Goal: Information Seeking & Learning: Learn about a topic

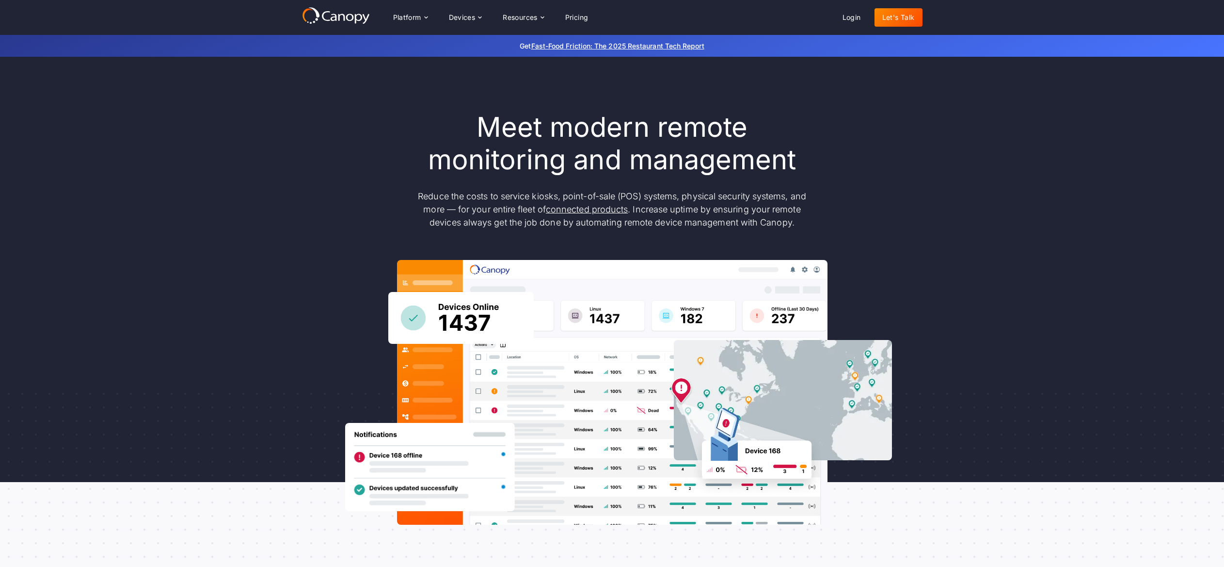
click at [1043, 289] on div "Meet modern remote monitoring and management Reduce the costs to service kiosks…" at bounding box center [612, 318] width 1224 height 522
click at [423, 16] on icon at bounding box center [426, 18] width 8 height 8
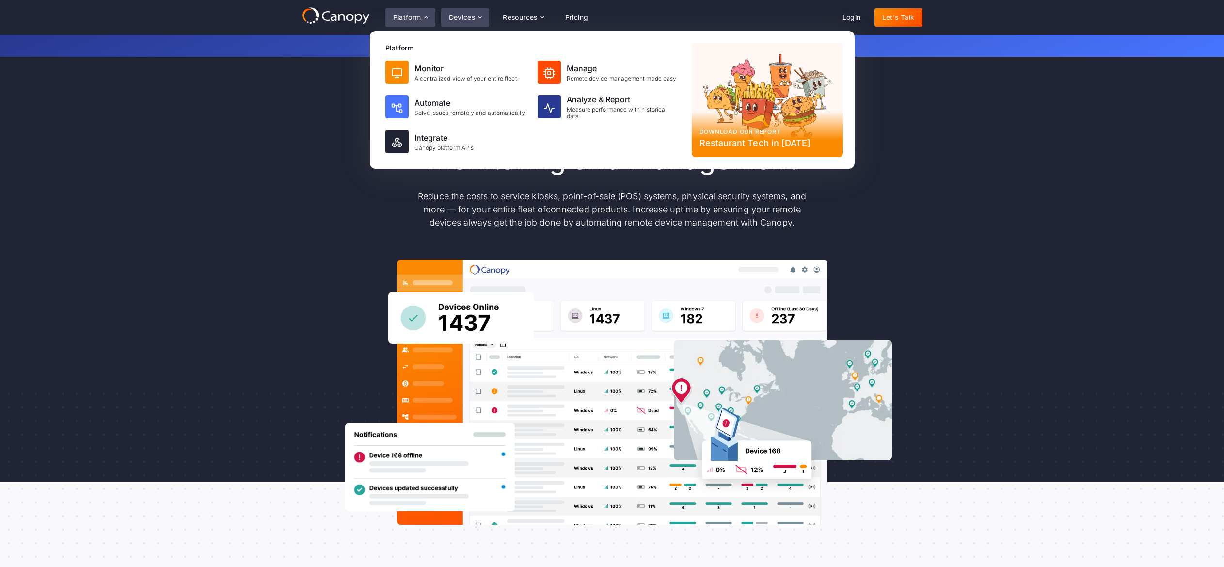
click at [474, 16] on div "Devices" at bounding box center [462, 17] width 27 height 7
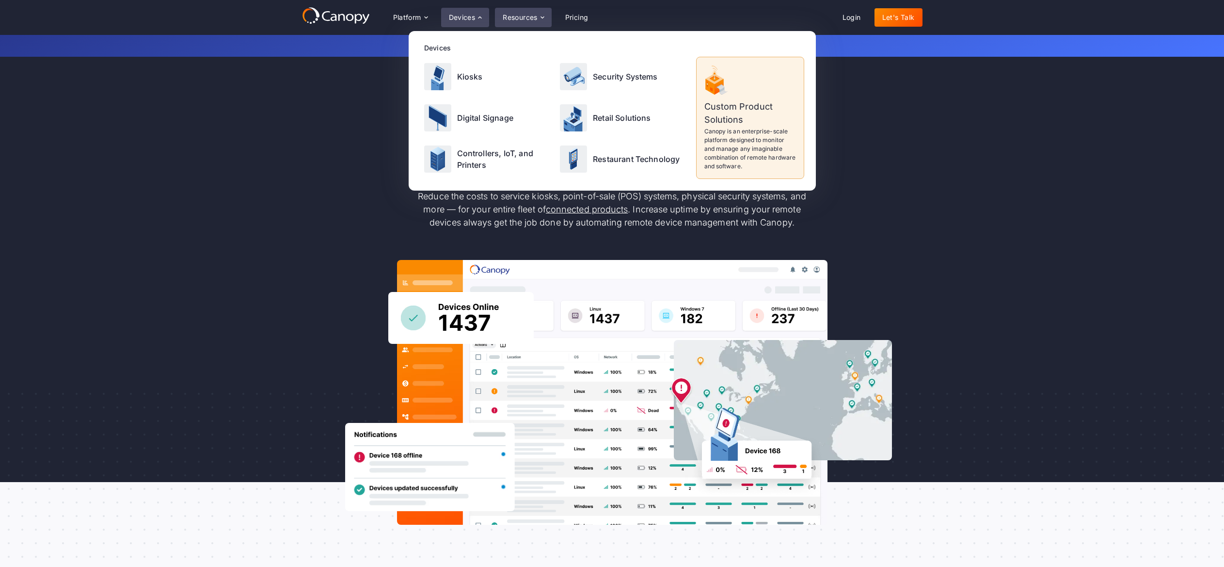
click at [512, 14] on div "Resources" at bounding box center [520, 17] width 35 height 7
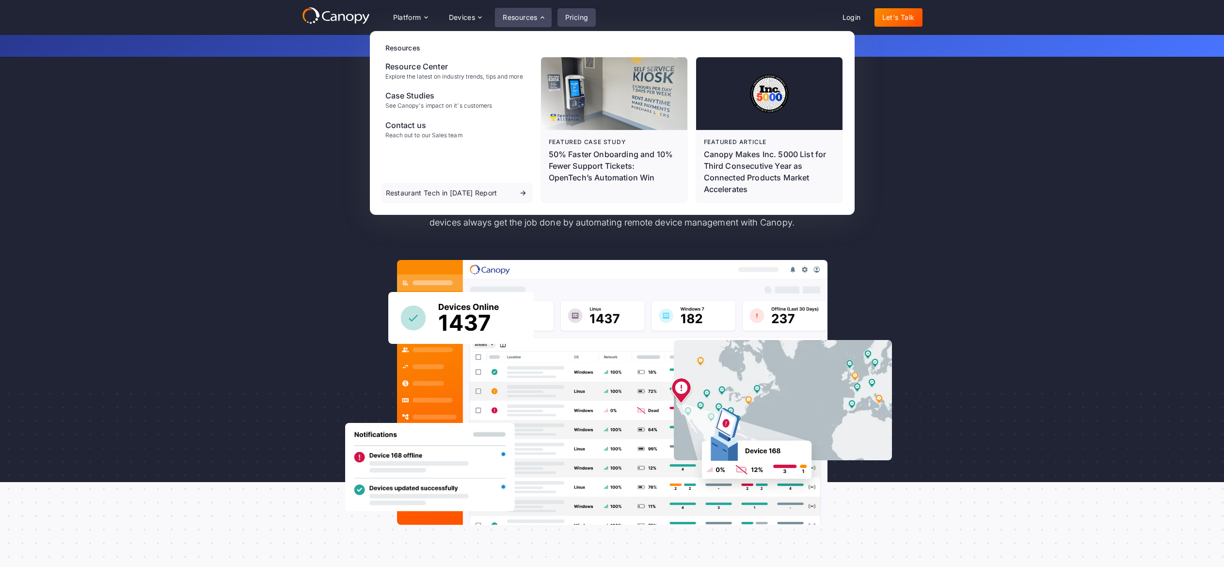
click at [568, 11] on link "Pricing" at bounding box center [576, 17] width 39 height 18
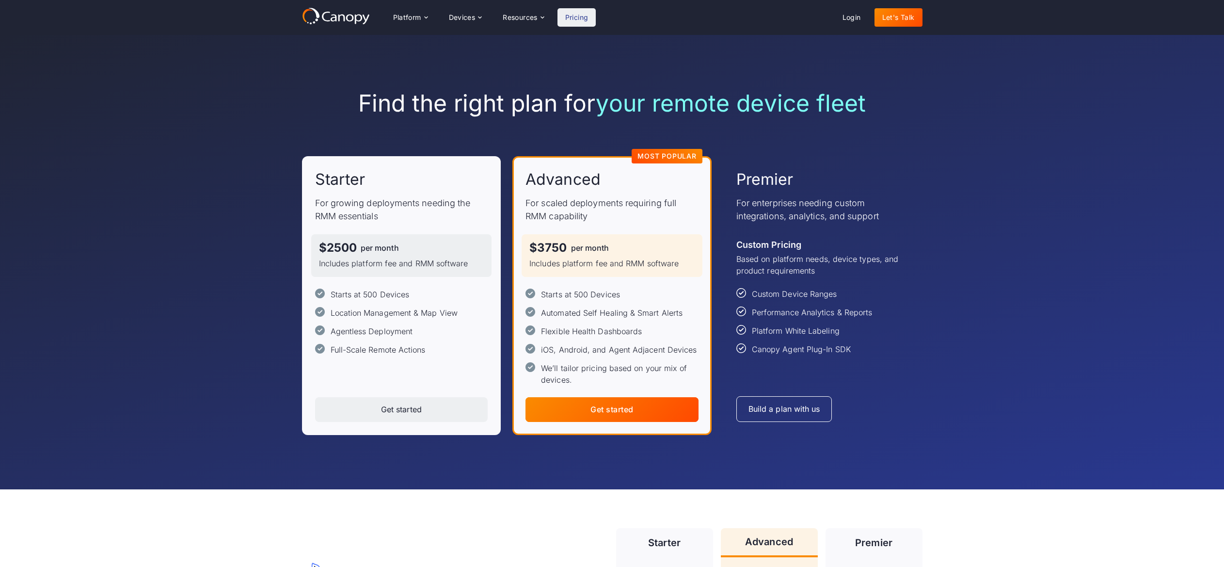
click at [221, 156] on div "Find the right plan for your remote device fleet Starter For growing deployment…" at bounding box center [612, 262] width 1224 height 454
drag, startPoint x: 483, startPoint y: 27, endPoint x: 471, endPoint y: 22, distance: 13.2
click at [474, 25] on div "Platform Platform Monitor A centralized view of your entire fleet Manage Remote…" at bounding box center [449, 17] width 294 height 20
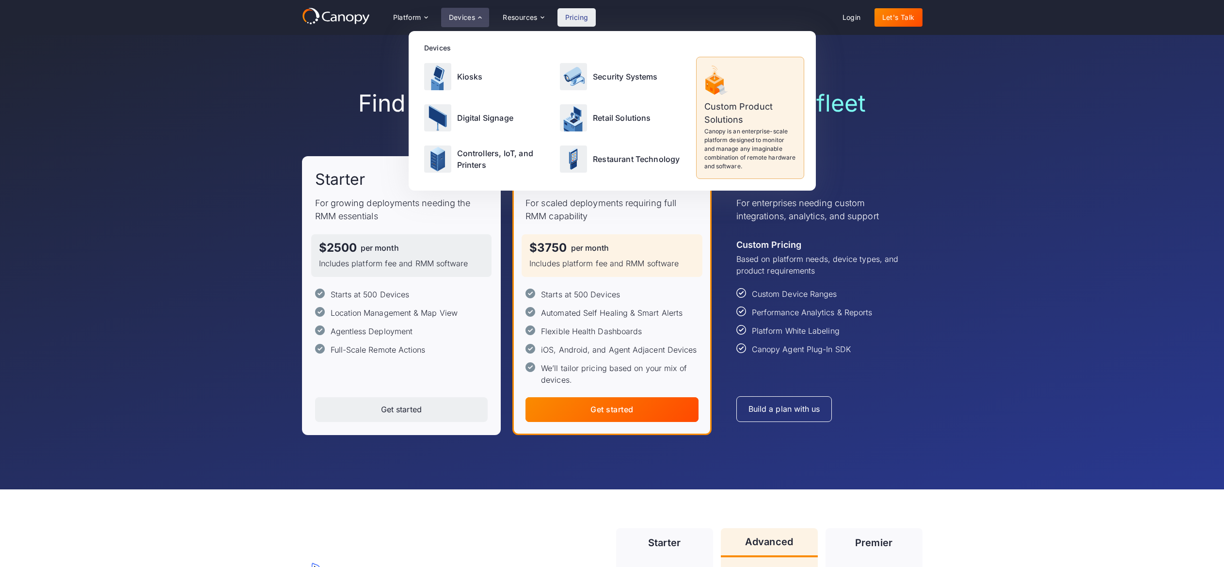
click at [463, 20] on div "Devices" at bounding box center [462, 17] width 27 height 7
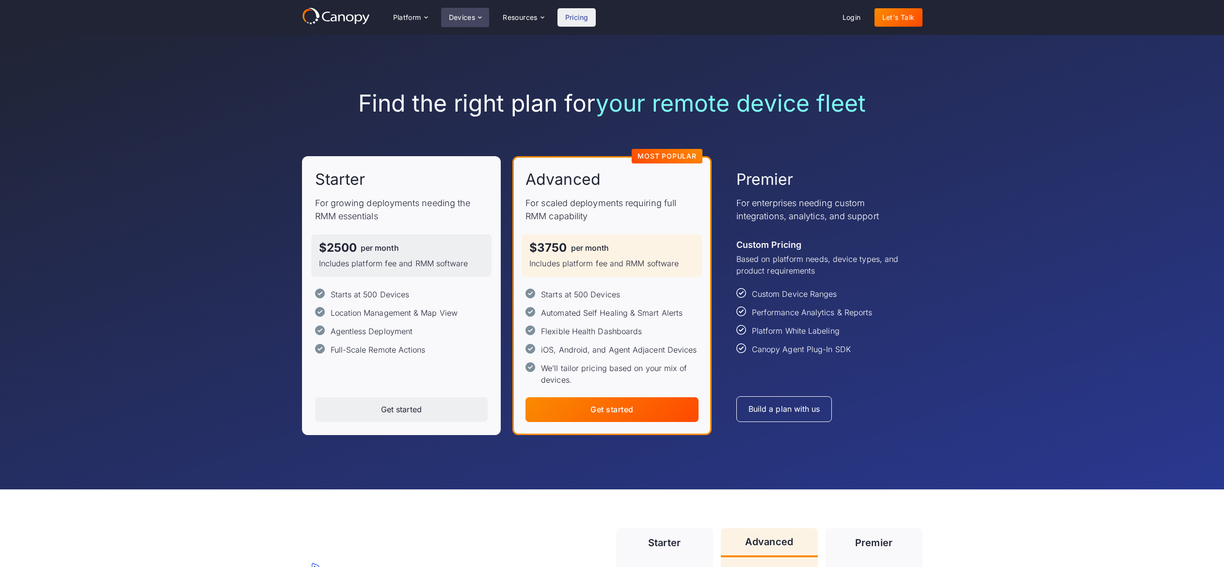
click at [459, 18] on div "Devices" at bounding box center [462, 17] width 27 height 7
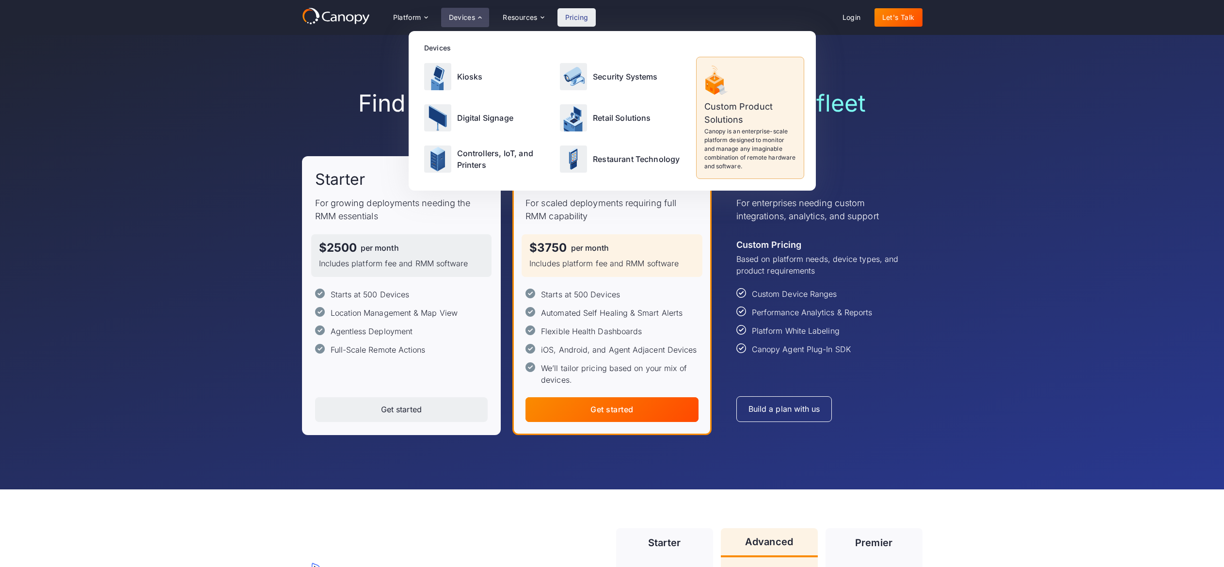
drag, startPoint x: 972, startPoint y: 166, endPoint x: 964, endPoint y: 173, distance: 10.3
click at [973, 169] on div "Find the right plan for your remote device fleet Starter For growing deployment…" at bounding box center [612, 262] width 1224 height 454
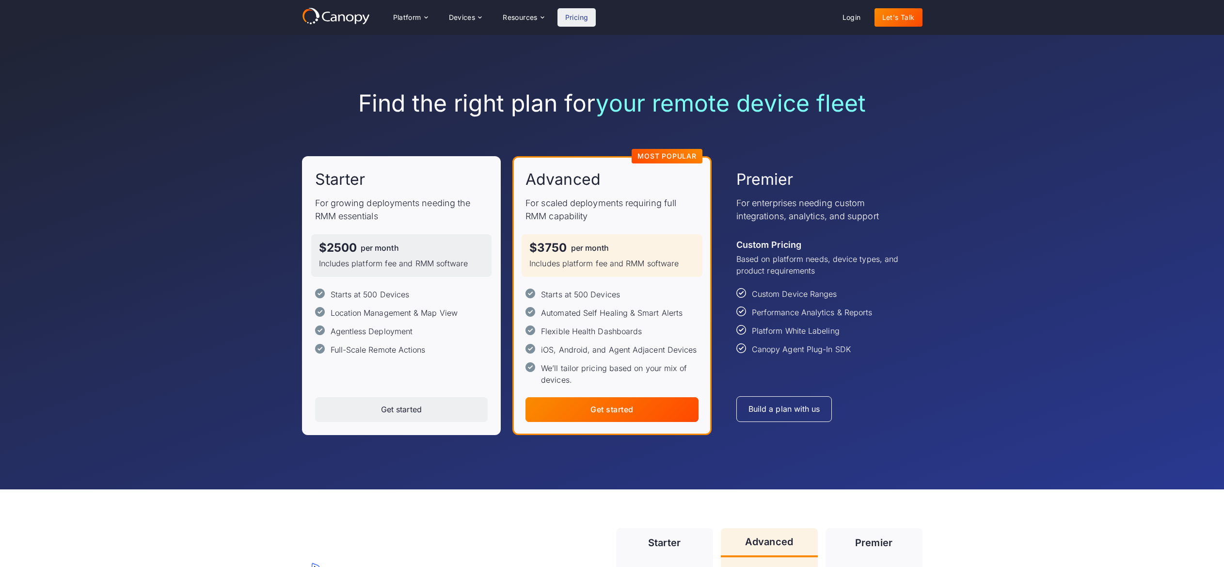
click at [563, 79] on div "Find the right plan for your remote device fleet Starter For growing deployment…" at bounding box center [612, 262] width 620 height 454
click at [534, 18] on div "Resources" at bounding box center [520, 17] width 35 height 7
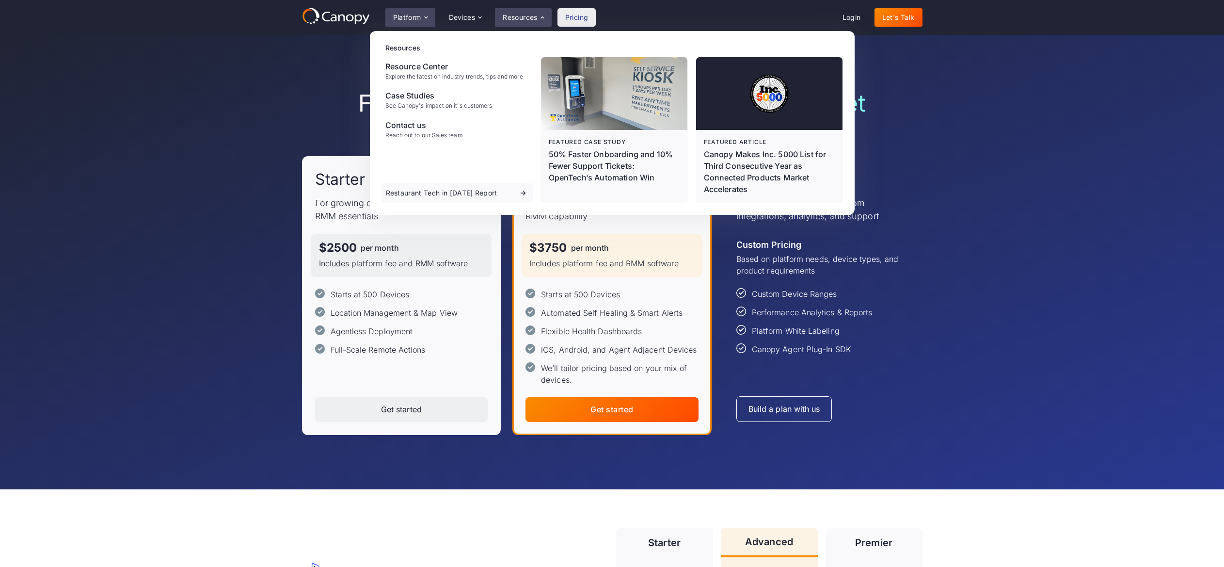
click at [419, 12] on div "Platform" at bounding box center [410, 17] width 50 height 19
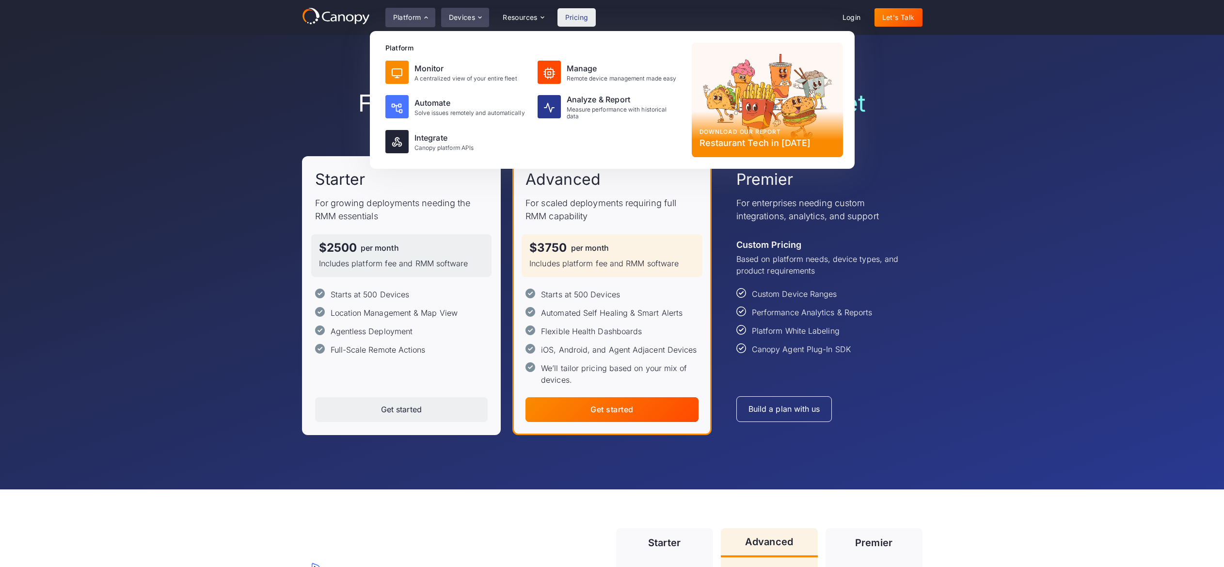
click at [464, 11] on div "Devices" at bounding box center [465, 17] width 48 height 19
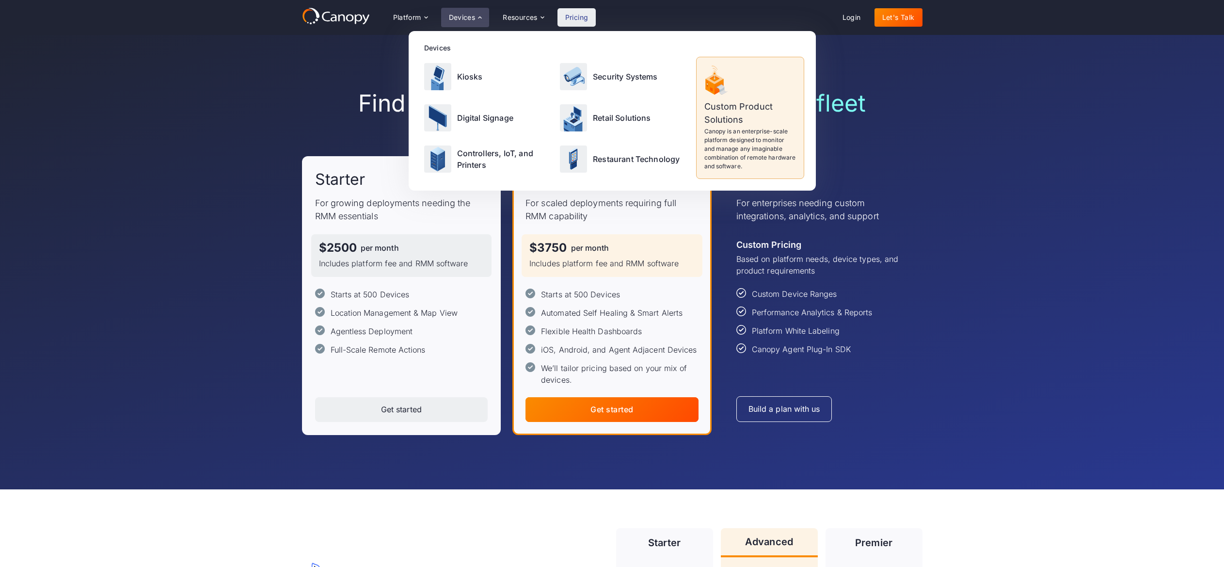
click at [245, 134] on div "Find the right plan for your remote device fleet Starter For growing deployment…" at bounding box center [612, 262] width 1224 height 454
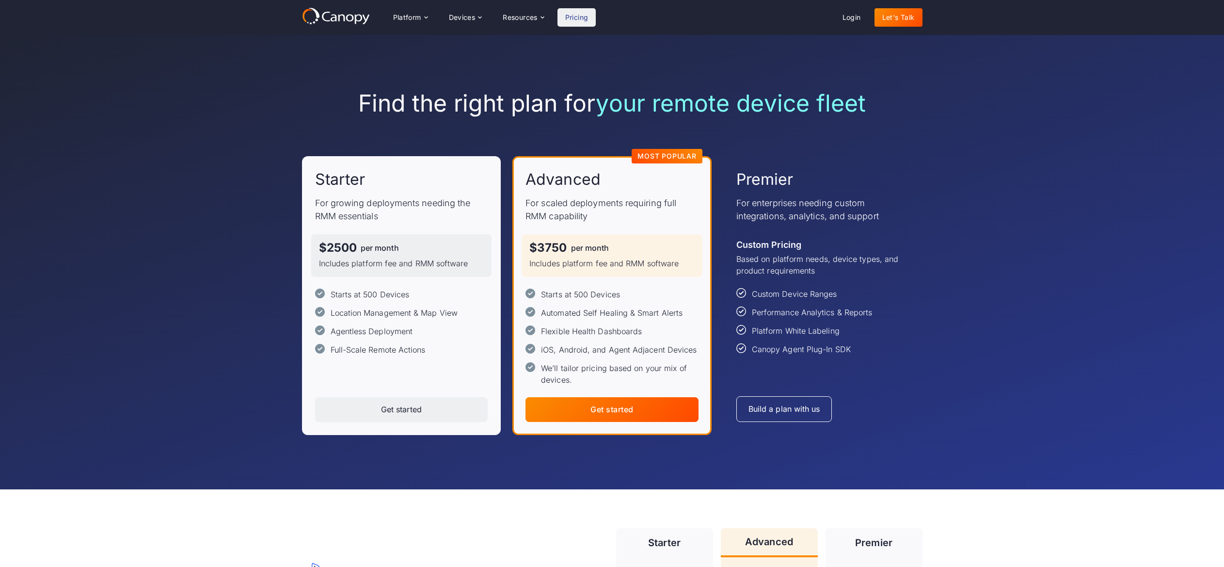
click at [833, 138] on div "Find the right plan for your remote device fleet Starter For growing deployment…" at bounding box center [612, 262] width 620 height 346
click at [951, 363] on div "Find the right plan for your remote device fleet Starter For growing deployment…" at bounding box center [612, 262] width 1224 height 454
